Goal: Navigation & Orientation: Find specific page/section

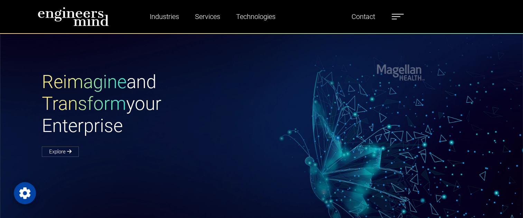
click at [394, 17] on label at bounding box center [397, 16] width 12 height 9
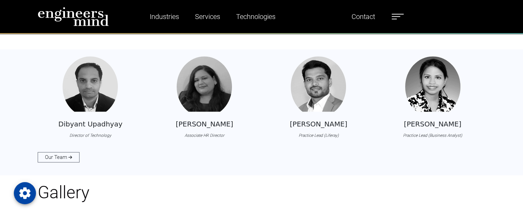
scroll to position [712, 0]
click at [70, 159] on icon at bounding box center [70, 157] width 4 height 4
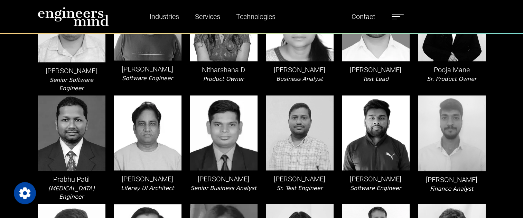
scroll to position [963, 0]
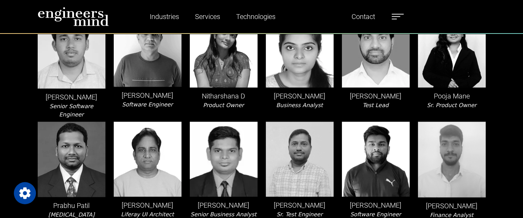
click at [253, 200] on p "[PERSON_NAME]" at bounding box center [224, 205] width 68 height 10
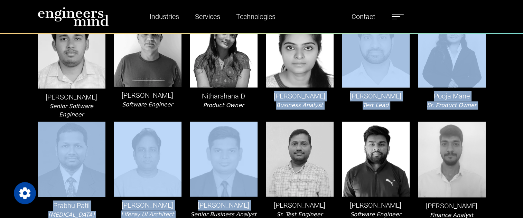
drag, startPoint x: 253, startPoint y: 169, endPoint x: 294, endPoint y: 74, distance: 103.4
click at [294, 74] on div "[PERSON_NAME] Lead Software Engineer, Liferay [PERSON_NAME] Product Owner [PERS…" at bounding box center [262, 60] width 456 height 1874
click at [294, 91] on p "[PERSON_NAME]" at bounding box center [300, 96] width 68 height 10
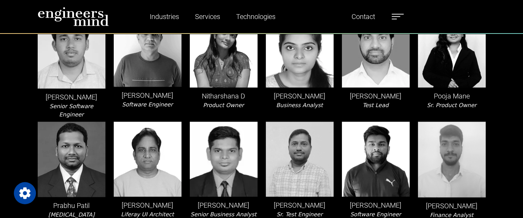
click at [251, 84] on div "Nitharshana D Product Owner" at bounding box center [224, 65] width 76 height 106
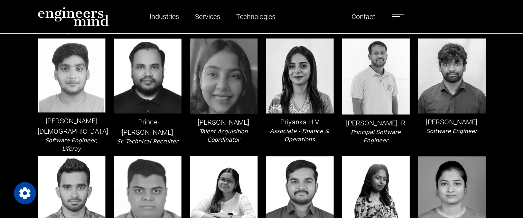
scroll to position [1155, 0]
